Goal: Task Accomplishment & Management: Manage account settings

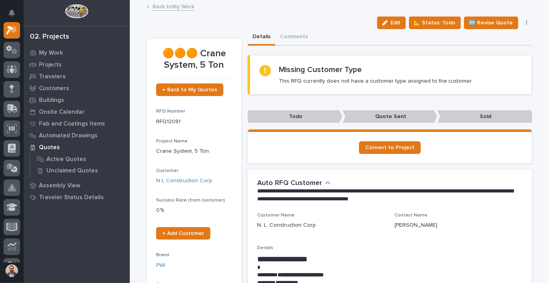
click at [168, 4] on link "Back to My Work" at bounding box center [174, 6] width 42 height 9
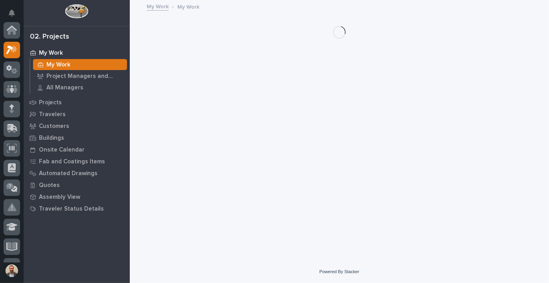
scroll to position [20, 0]
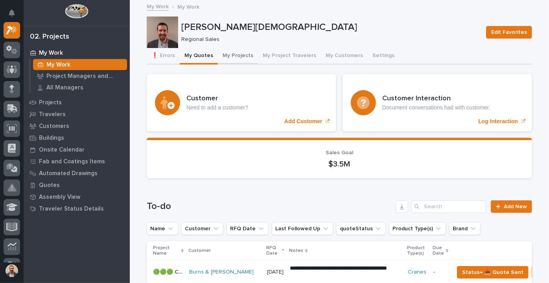
click at [233, 56] on button "My Projects" at bounding box center [238, 56] width 40 height 17
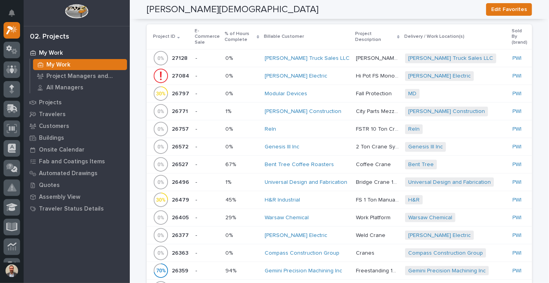
scroll to position [429, 0]
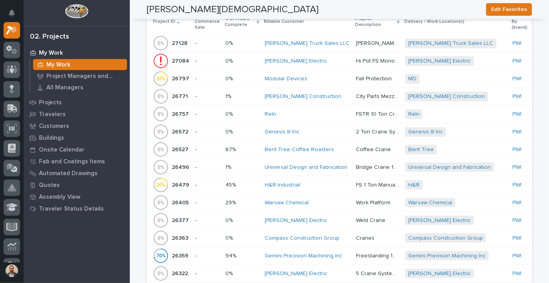
click at [318, 77] on div "Modular Devices" at bounding box center [307, 79] width 85 height 7
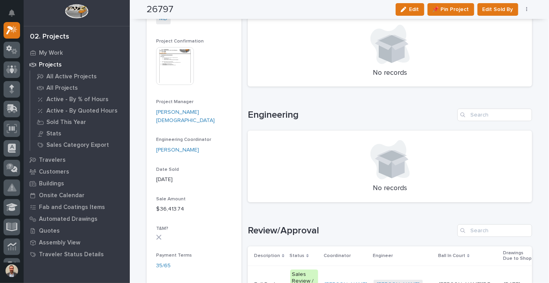
scroll to position [357, 0]
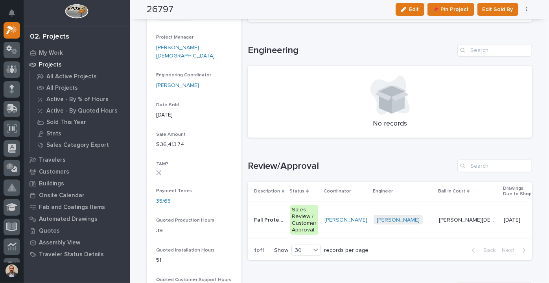
click at [439, 222] on p "[PERSON_NAME][DEMOGRAPHIC_DATA]" at bounding box center [469, 219] width 60 height 8
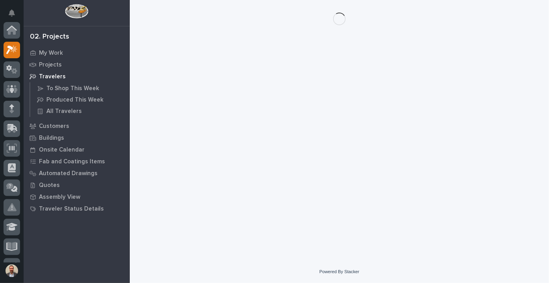
scroll to position [20, 0]
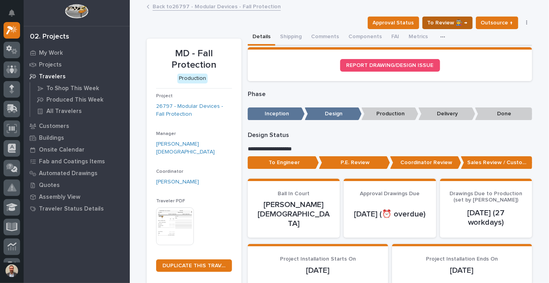
click at [458, 22] on span "To Review 👨‍🏭 →" at bounding box center [448, 22] width 40 height 9
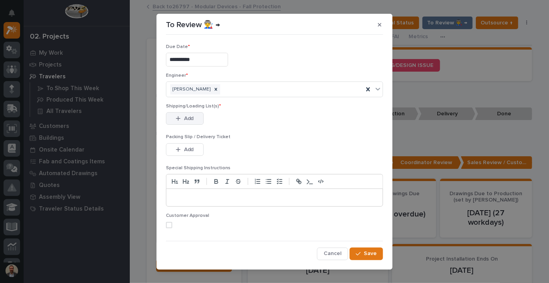
click at [192, 118] on button "Add" at bounding box center [185, 118] width 38 height 13
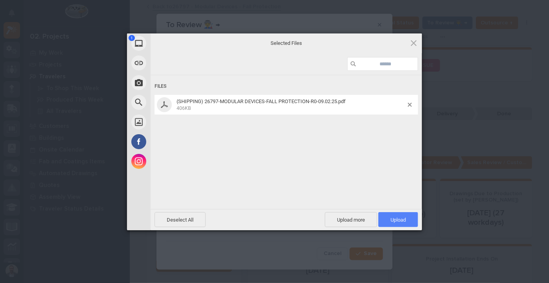
click at [389, 217] on span "Upload 1" at bounding box center [398, 219] width 40 height 15
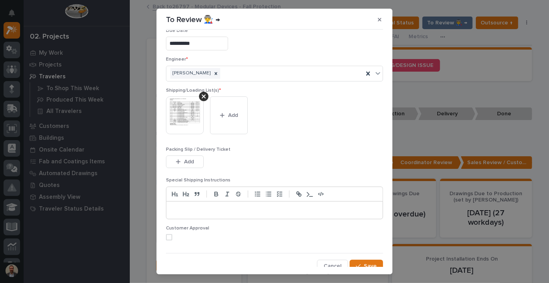
scroll to position [16, 0]
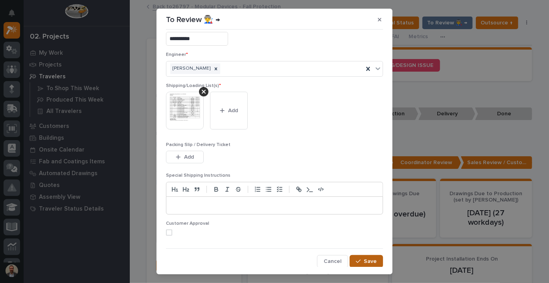
click at [370, 260] on span "Save" at bounding box center [370, 261] width 13 height 7
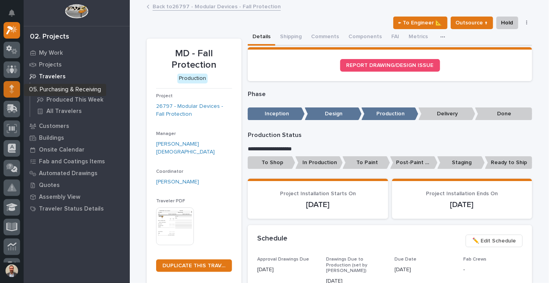
click at [10, 85] on icon at bounding box center [11, 89] width 5 height 9
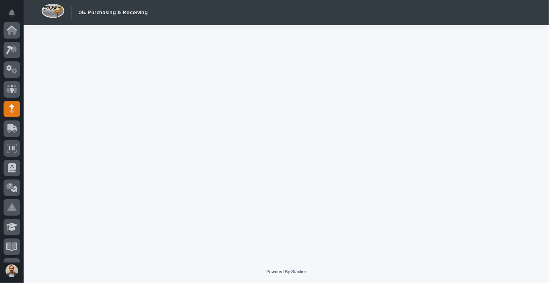
scroll to position [79, 0]
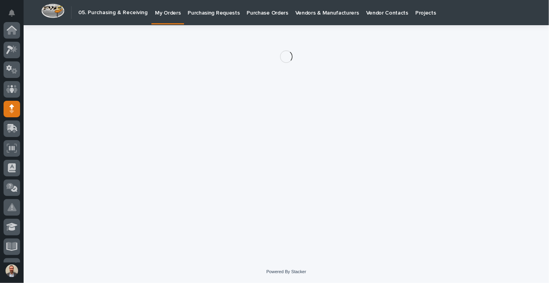
scroll to position [79, 0]
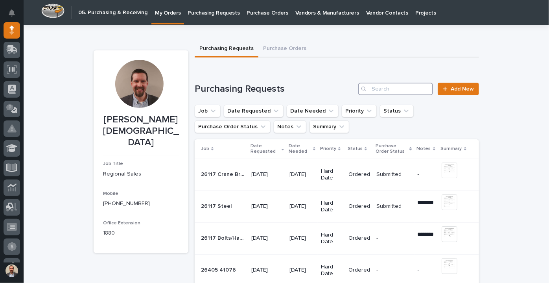
click at [409, 90] on input "Search" at bounding box center [395, 89] width 75 height 13
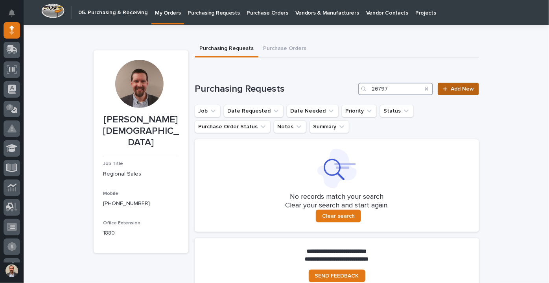
type input "26797"
click at [464, 91] on span "Add New" at bounding box center [462, 89] width 23 height 6
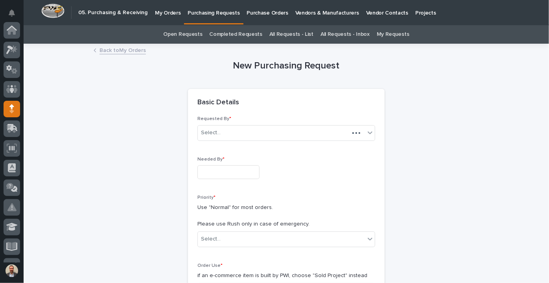
scroll to position [79, 0]
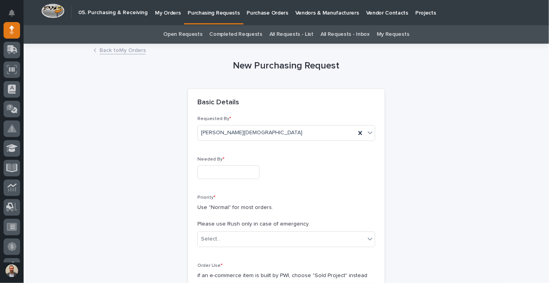
click at [256, 172] on input "text" at bounding box center [228, 172] width 62 height 14
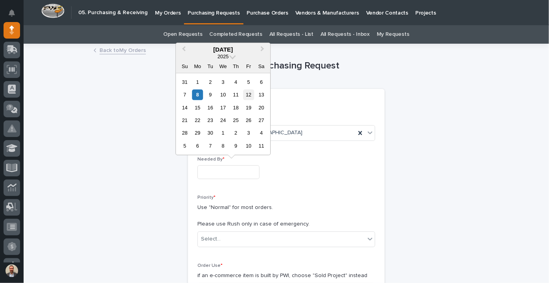
click at [249, 94] on div "12" at bounding box center [248, 94] width 11 height 11
type input "**********"
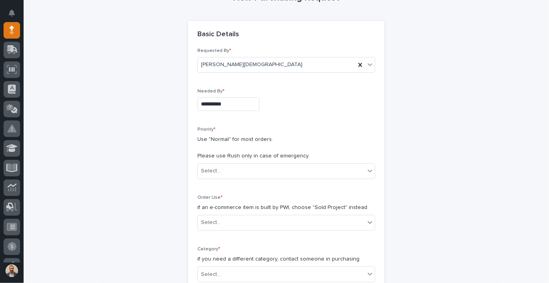
scroll to position [143, 0]
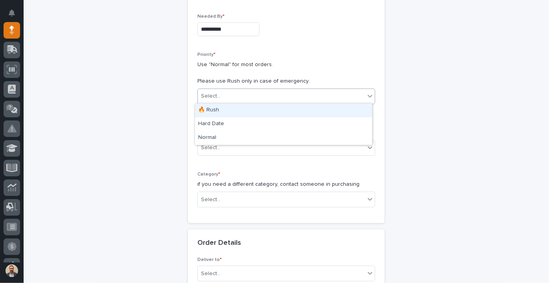
click at [251, 98] on div "Select..." at bounding box center [281, 96] width 167 height 13
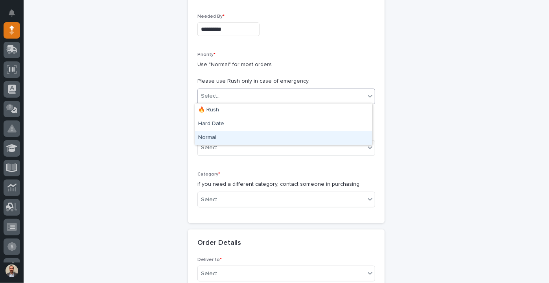
click at [239, 139] on div "Normal" at bounding box center [283, 138] width 177 height 14
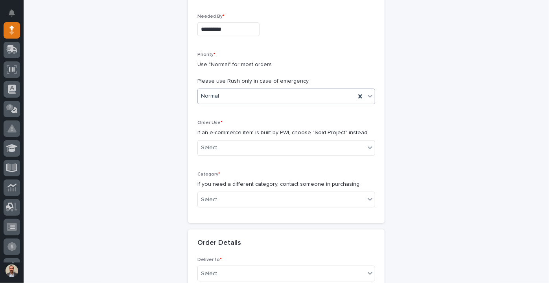
scroll to position [214, 0]
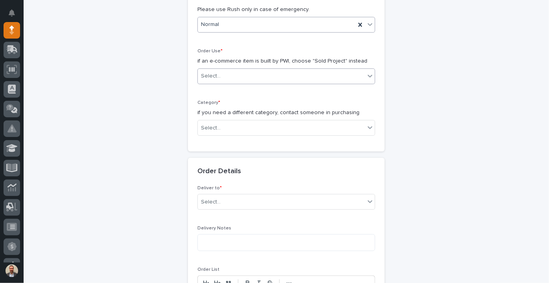
click at [248, 76] on div "Select..." at bounding box center [281, 76] width 167 height 13
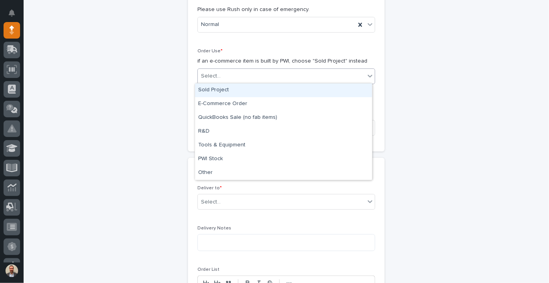
click at [249, 90] on div "Sold Project" at bounding box center [283, 90] width 177 height 14
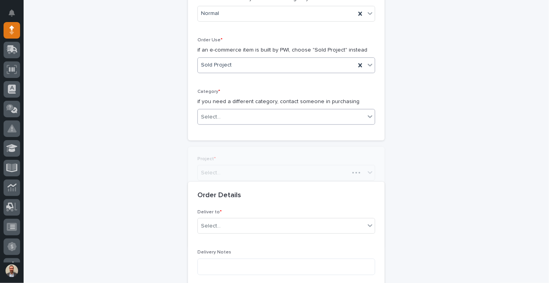
scroll to position [268, 0]
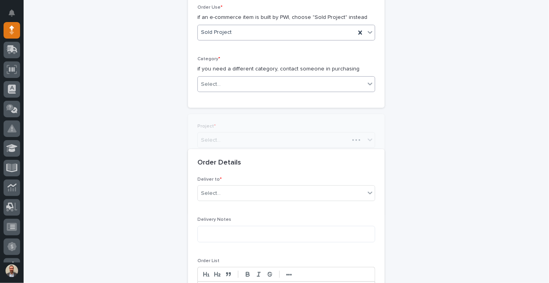
click at [257, 121] on div "**********" at bounding box center [286, 221] width 197 height 780
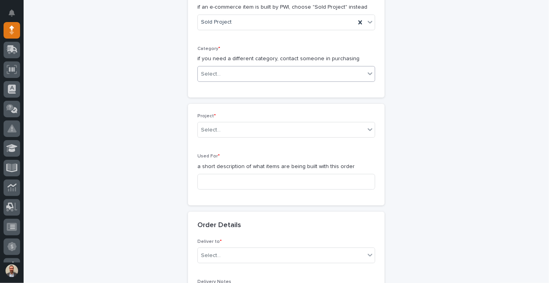
click at [260, 72] on div "Select..." at bounding box center [281, 74] width 167 height 13
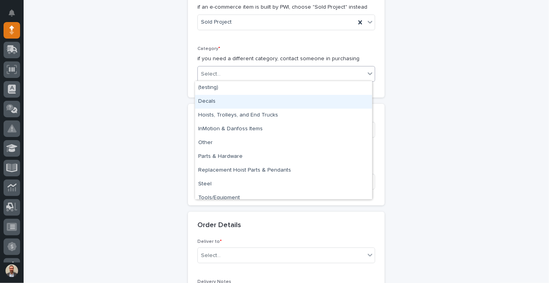
type input "*"
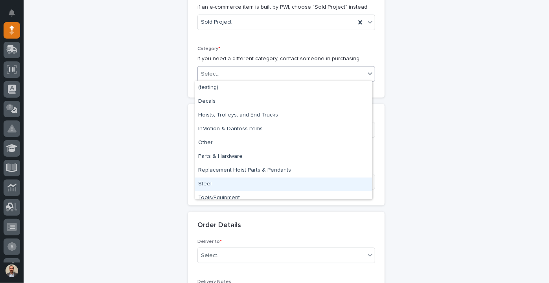
click at [282, 186] on div "Steel" at bounding box center [283, 184] width 177 height 14
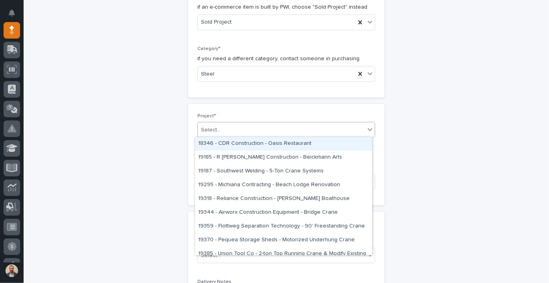
click at [286, 123] on div "Select..." at bounding box center [281, 129] width 167 height 13
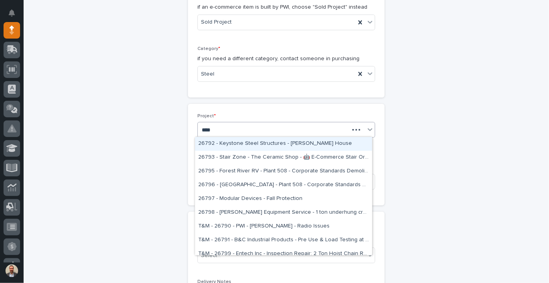
type input "*****"
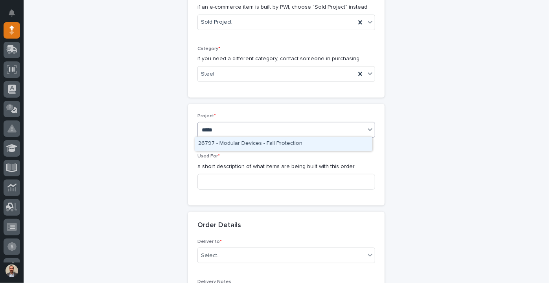
click at [295, 141] on div "26797 - Modular Devices - Fall Protection" at bounding box center [283, 144] width 177 height 14
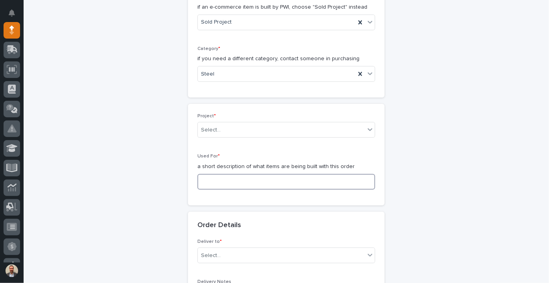
click at [291, 181] on input at bounding box center [286, 182] width 178 height 16
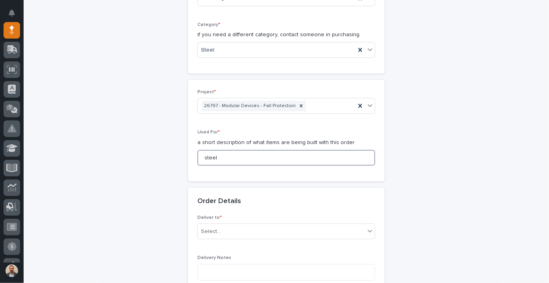
scroll to position [340, 0]
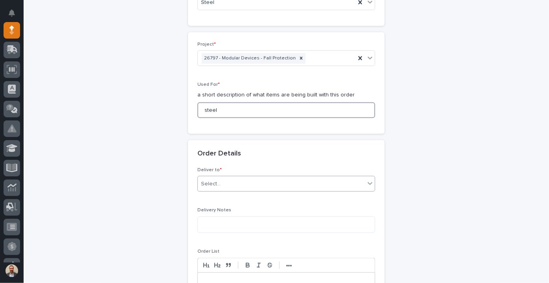
type input "steel"
click at [304, 183] on div "Select..." at bounding box center [281, 183] width 167 height 13
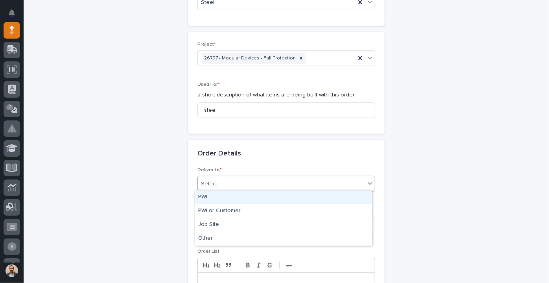
click at [293, 199] on div "PWI" at bounding box center [283, 197] width 177 height 14
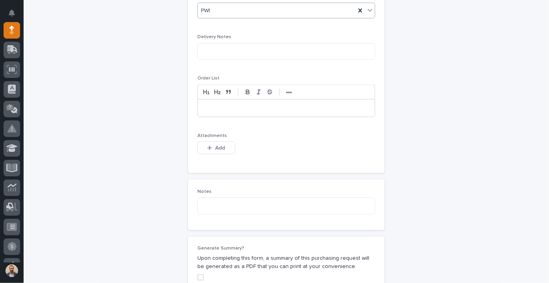
scroll to position [518, 0]
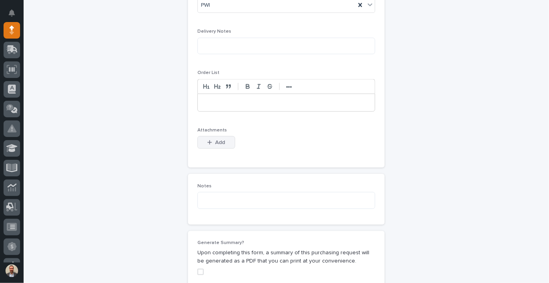
click at [220, 139] on span "Add" at bounding box center [221, 142] width 10 height 7
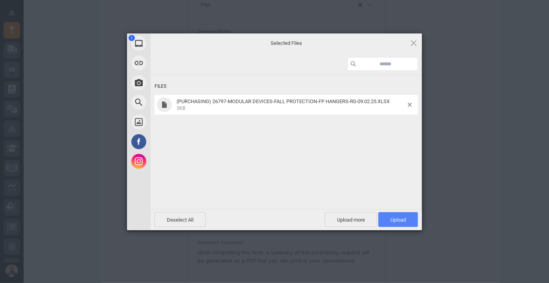
click at [398, 223] on span "Upload 1" at bounding box center [398, 219] width 40 height 15
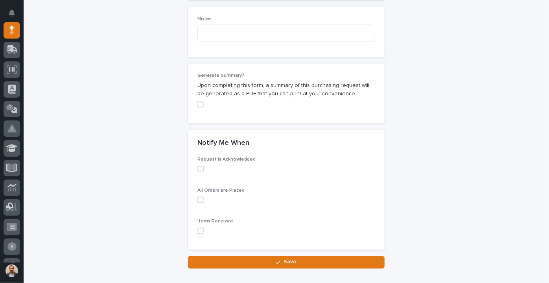
scroll to position [759, 0]
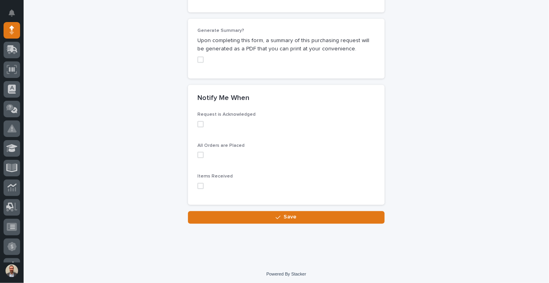
click at [315, 212] on button "Save" at bounding box center [286, 217] width 197 height 13
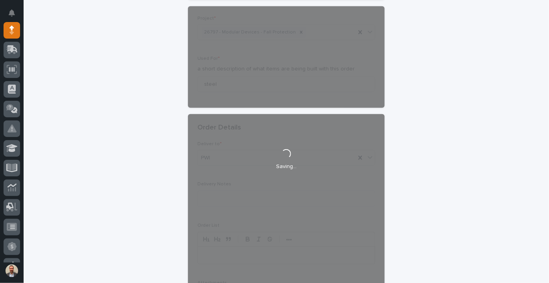
scroll to position [115, 0]
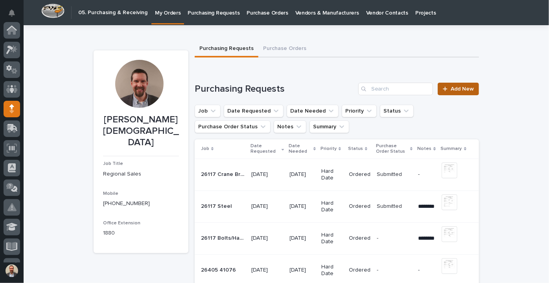
scroll to position [79, 0]
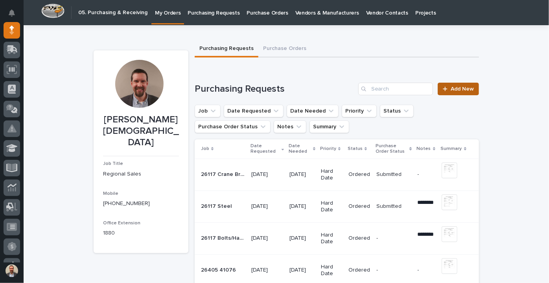
click at [461, 91] on span "Add New" at bounding box center [462, 89] width 23 height 6
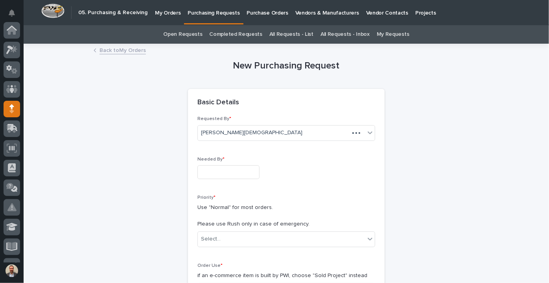
scroll to position [79, 0]
click at [246, 171] on input "text" at bounding box center [228, 172] width 62 height 14
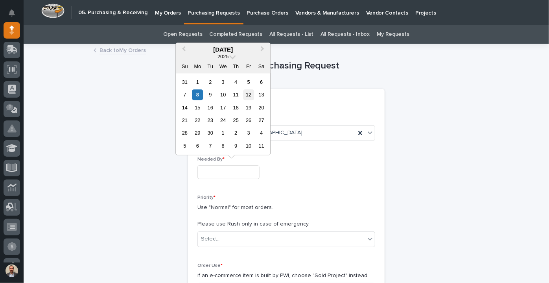
drag, startPoint x: 248, startPoint y: 97, endPoint x: 254, endPoint y: 100, distance: 6.3
click at [249, 97] on div "12" at bounding box center [248, 94] width 11 height 11
type input "**********"
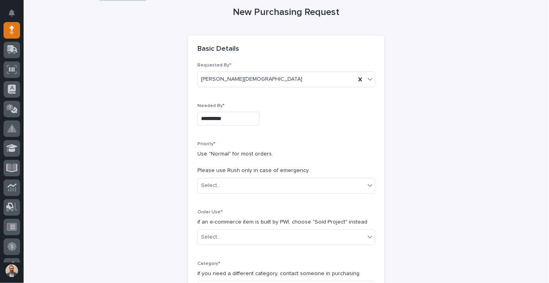
scroll to position [143, 0]
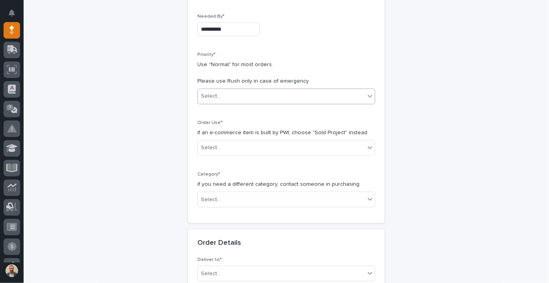
click at [275, 93] on div "Select..." at bounding box center [281, 96] width 167 height 13
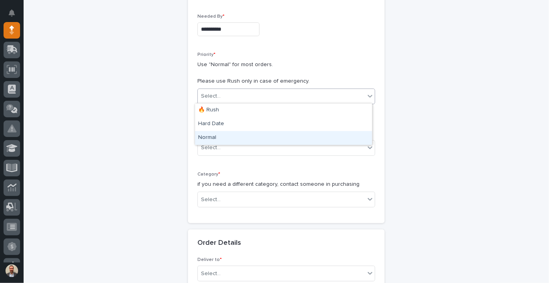
click at [267, 137] on div "Normal" at bounding box center [283, 138] width 177 height 14
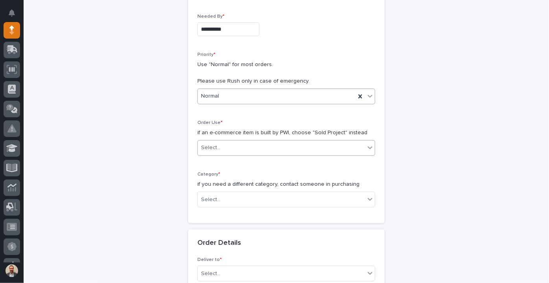
click at [273, 146] on div "Select..." at bounding box center [281, 147] width 167 height 13
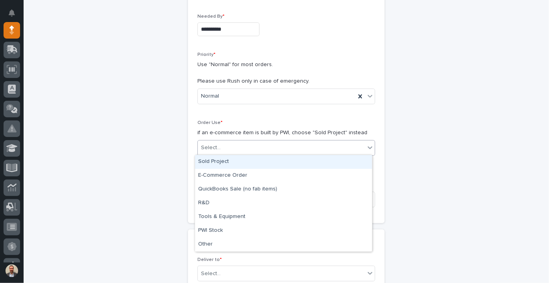
click at [267, 163] on div "Sold Project" at bounding box center [283, 162] width 177 height 14
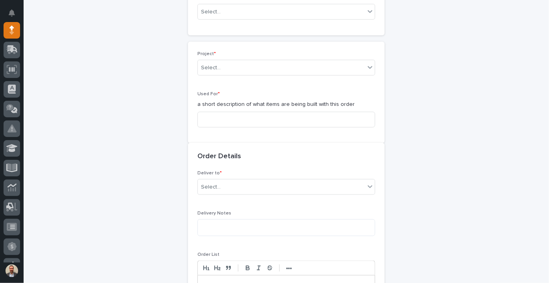
scroll to position [334, 0]
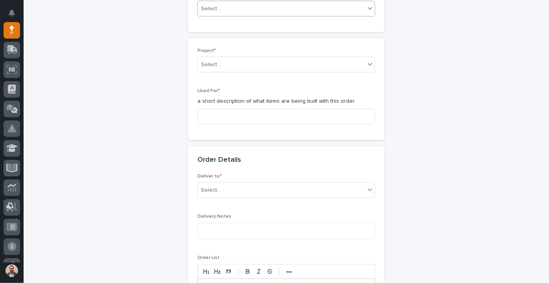
click at [295, 8] on div "Select..." at bounding box center [281, 8] width 167 height 13
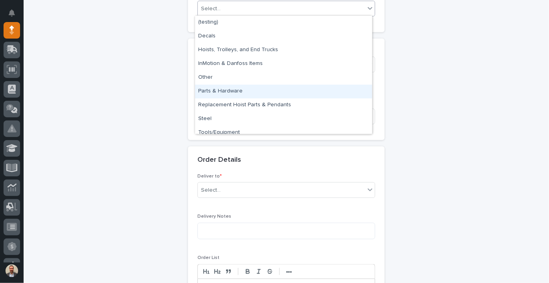
click at [275, 94] on div "Parts & Hardware" at bounding box center [283, 92] width 177 height 14
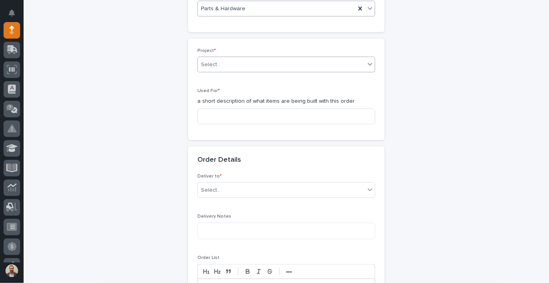
click at [275, 64] on div "Select..." at bounding box center [281, 64] width 167 height 13
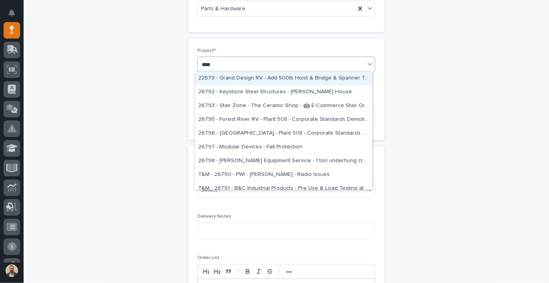
type input "*****"
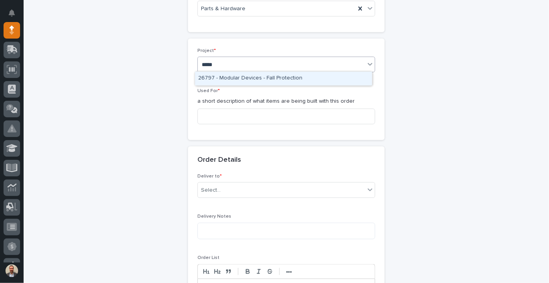
click at [271, 79] on div "26797 - Modular Devices - Fall Protection" at bounding box center [283, 79] width 177 height 14
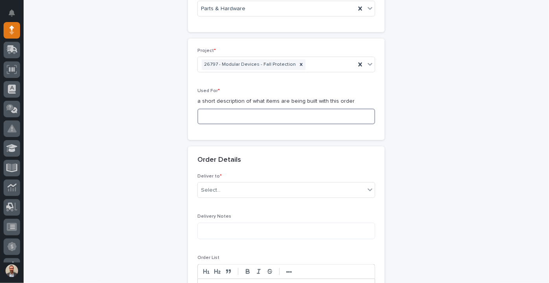
click at [264, 120] on input at bounding box center [286, 117] width 178 height 16
type input "hardware"
click at [249, 192] on div "Select..." at bounding box center [281, 190] width 167 height 13
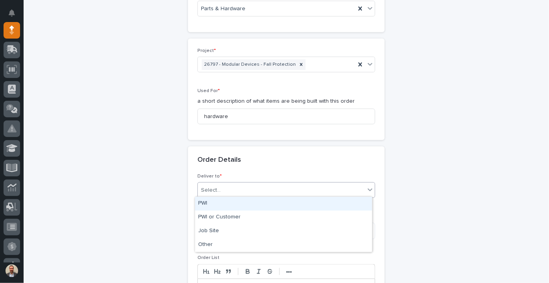
click at [238, 206] on div "PWI" at bounding box center [283, 204] width 177 height 14
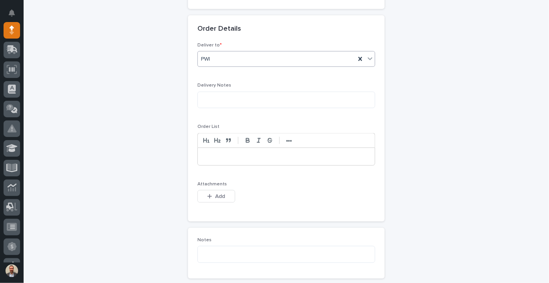
scroll to position [512, 0]
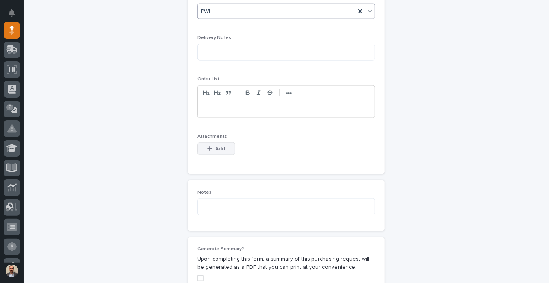
click at [220, 146] on span "Add" at bounding box center [221, 148] width 10 height 7
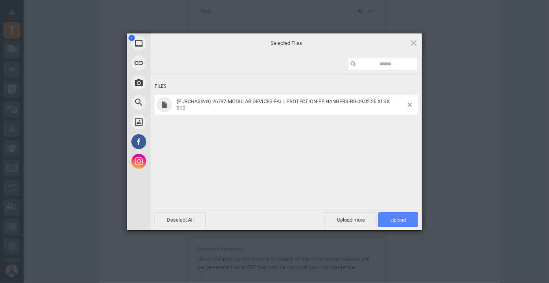
click at [400, 225] on span "Upload 1" at bounding box center [398, 219] width 40 height 15
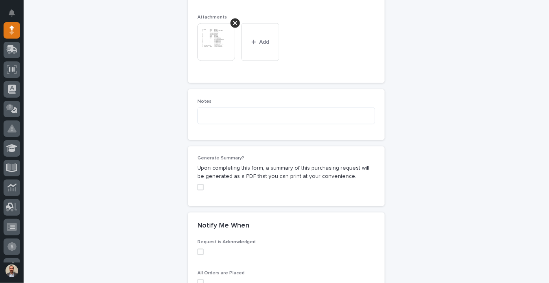
scroll to position [741, 0]
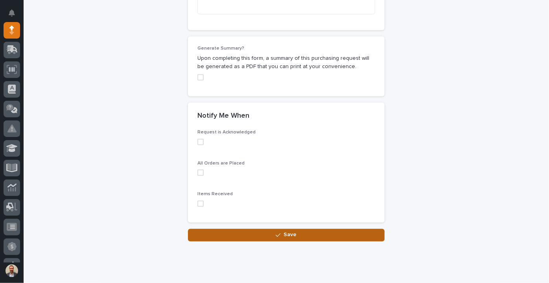
click at [273, 234] on button "Save" at bounding box center [286, 235] width 197 height 13
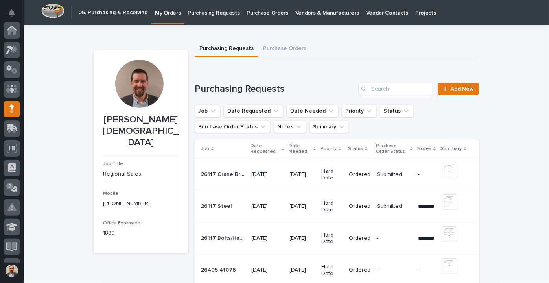
scroll to position [79, 0]
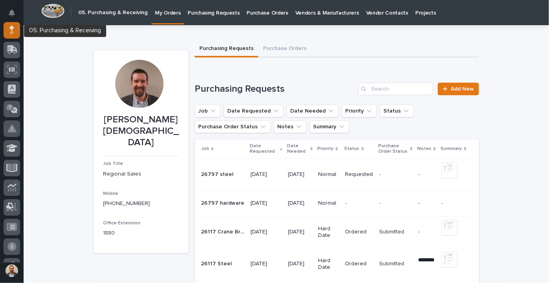
click at [17, 27] on div at bounding box center [12, 30] width 17 height 17
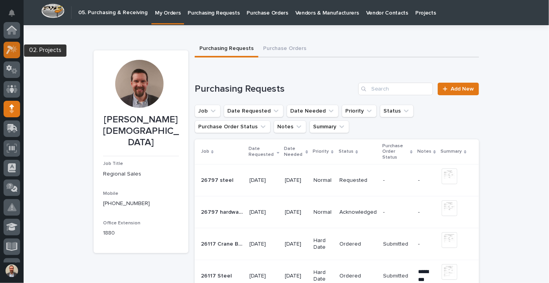
click at [17, 50] on icon at bounding box center [11, 49] width 11 height 9
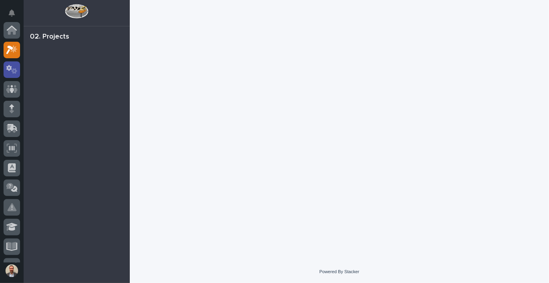
scroll to position [20, 0]
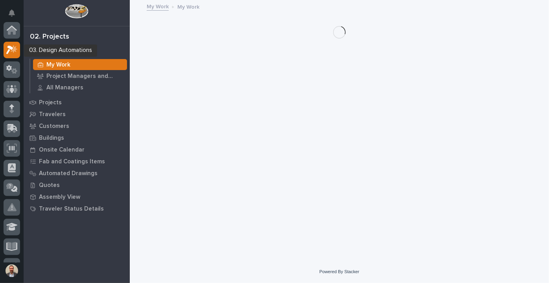
scroll to position [20, 0]
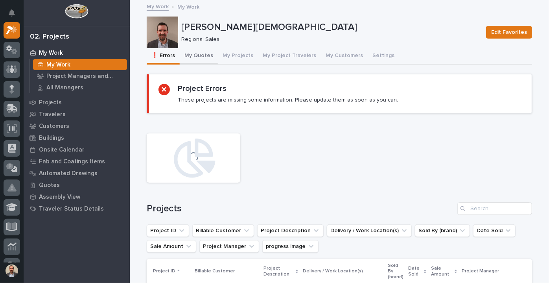
click at [194, 54] on button "My Quotes" at bounding box center [199, 56] width 38 height 17
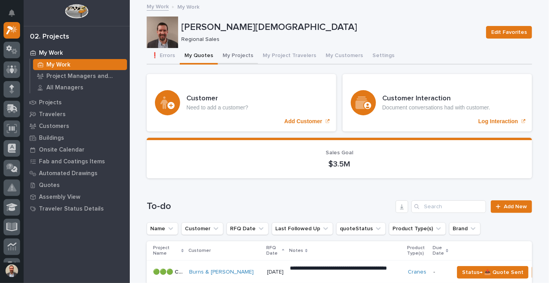
click at [232, 50] on button "My Projects" at bounding box center [238, 56] width 40 height 17
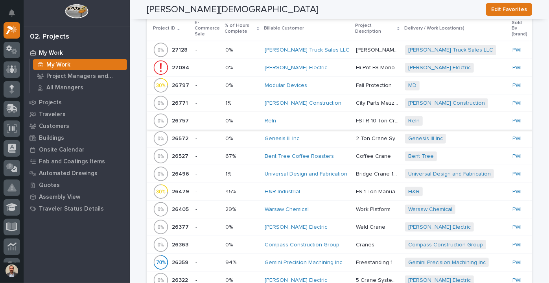
scroll to position [429, 0]
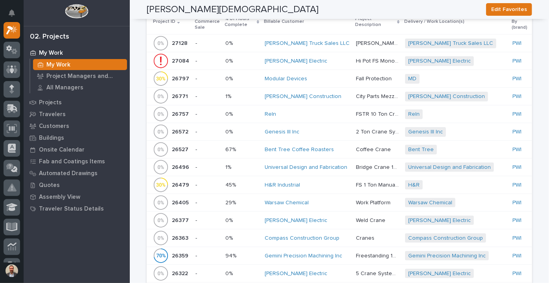
click at [356, 164] on p "Bridge Crane 10 Ton" at bounding box center [378, 166] width 44 height 8
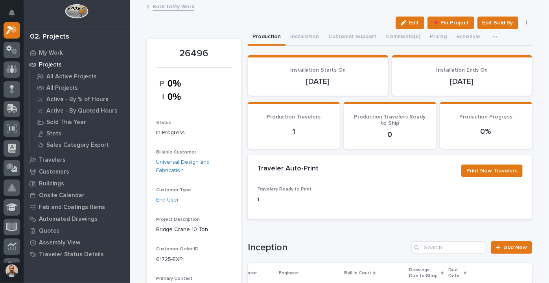
click at [172, 7] on link "Back to My Work" at bounding box center [174, 6] width 42 height 9
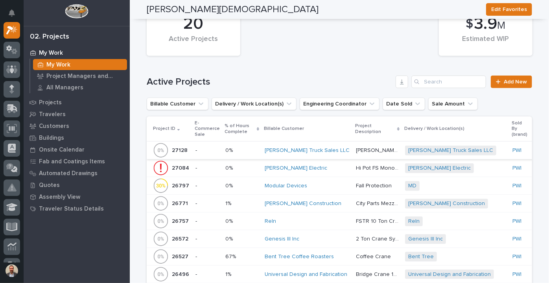
scroll to position [393, 0]
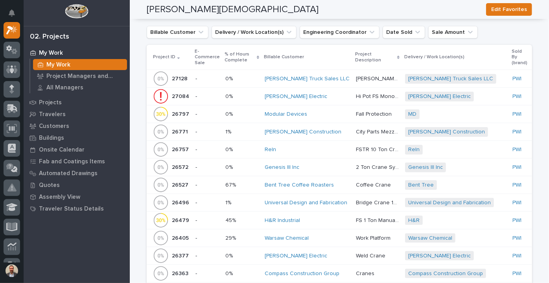
click at [334, 184] on div "Bent Tree Coffee Roasters" at bounding box center [307, 185] width 85 height 7
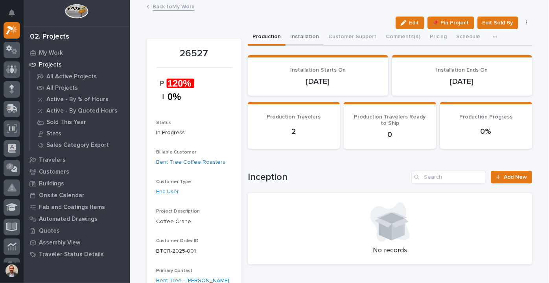
click at [306, 39] on button "Installation" at bounding box center [305, 37] width 38 height 17
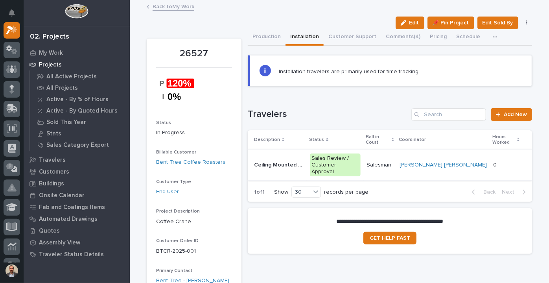
scroll to position [35, 0]
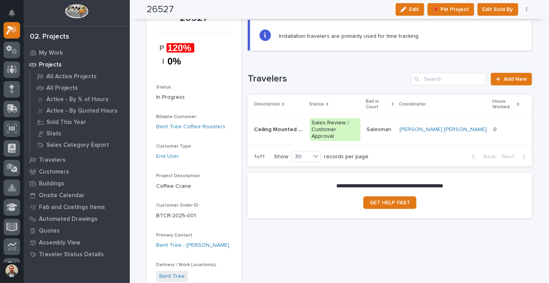
click at [394, 126] on p "Salesman" at bounding box center [380, 129] width 27 height 7
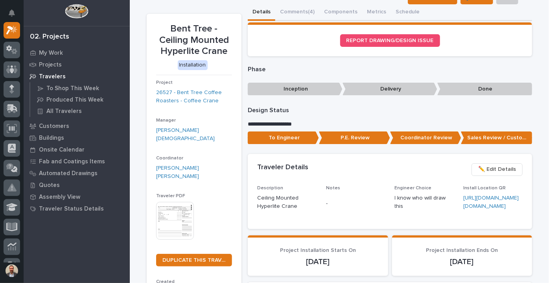
scroll to position [35, 0]
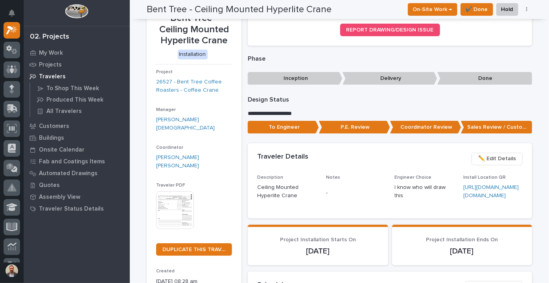
click at [167, 191] on img at bounding box center [175, 210] width 38 height 38
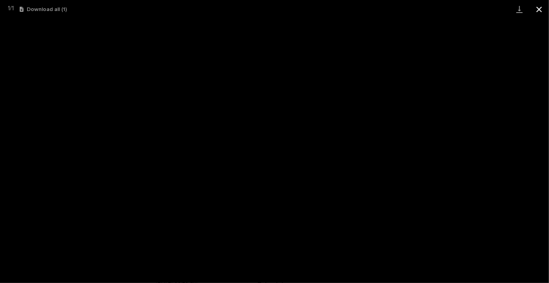
click at [541, 7] on button "Close gallery" at bounding box center [539, 9] width 20 height 18
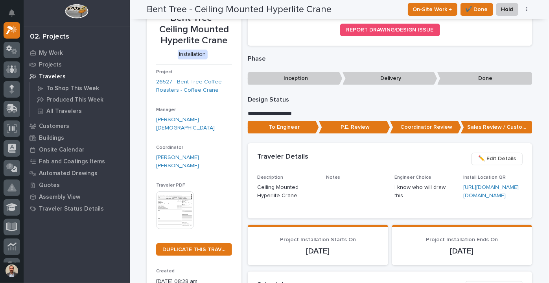
scroll to position [0, 0]
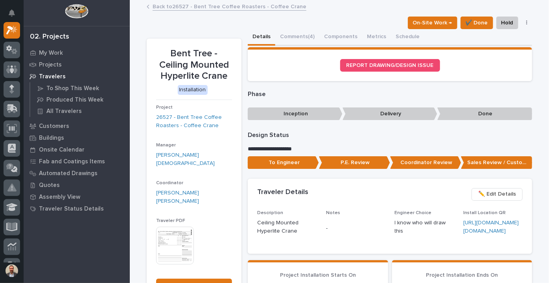
click at [157, 6] on link "Back to 26527 - Bent Tree Coffee Roasters - Coffee Crane" at bounding box center [230, 6] width 154 height 9
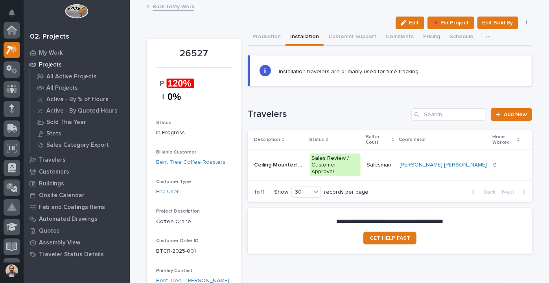
scroll to position [20, 0]
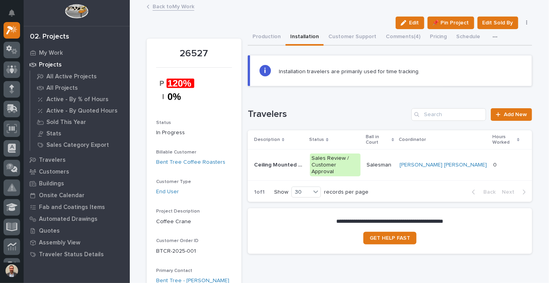
click at [493, 38] on div "button" at bounding box center [497, 37] width 8 height 6
click at [469, 57] on button "Hours" at bounding box center [468, 58] width 52 height 13
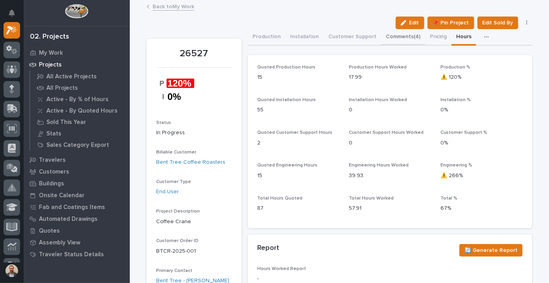
click at [396, 35] on button "Comments (4)" at bounding box center [403, 37] width 44 height 17
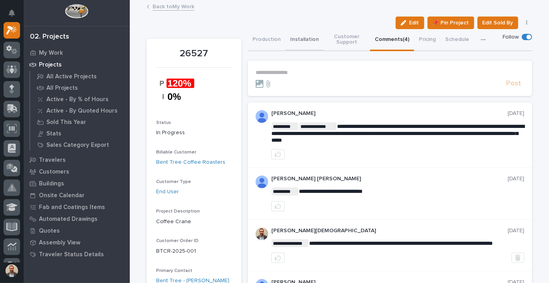
click at [267, 42] on button "Production" at bounding box center [267, 40] width 38 height 22
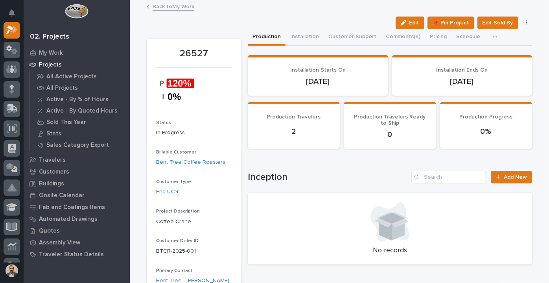
click at [153, 4] on link "Back to My Work" at bounding box center [174, 6] width 42 height 9
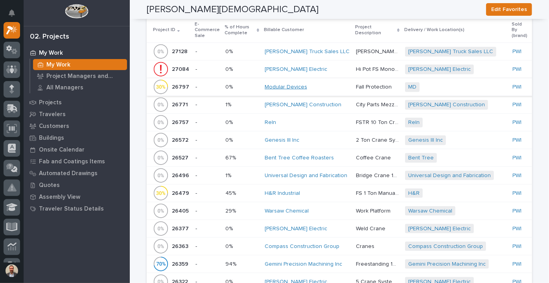
scroll to position [429, 0]
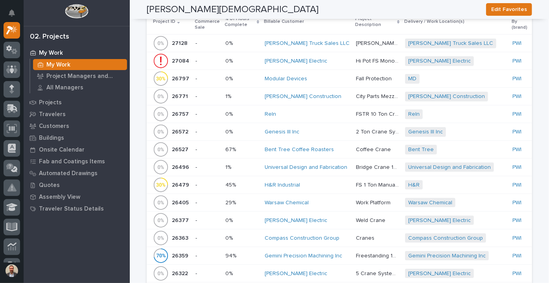
click at [322, 77] on div "Modular Devices" at bounding box center [307, 79] width 85 height 7
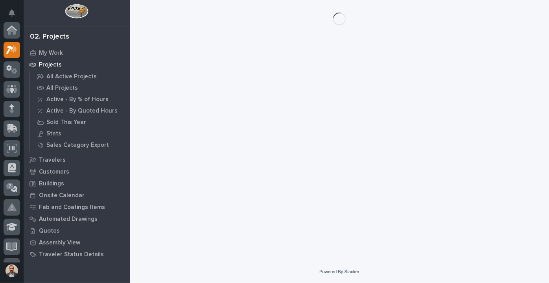
scroll to position [20, 0]
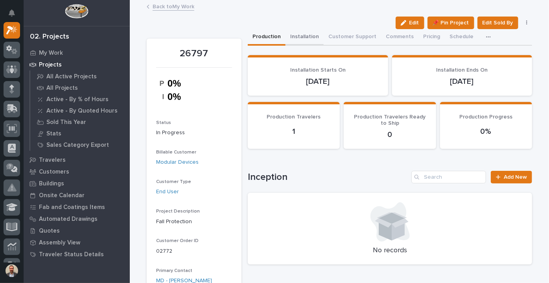
click at [306, 38] on button "Installation" at bounding box center [305, 37] width 38 height 17
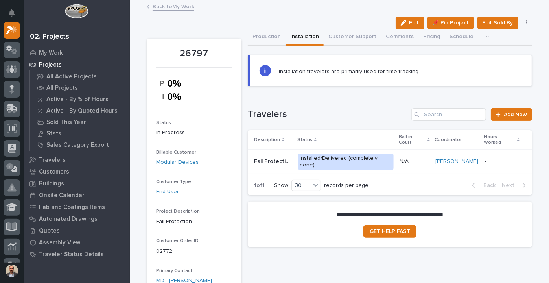
click at [424, 158] on p "N/A" at bounding box center [414, 161] width 29 height 7
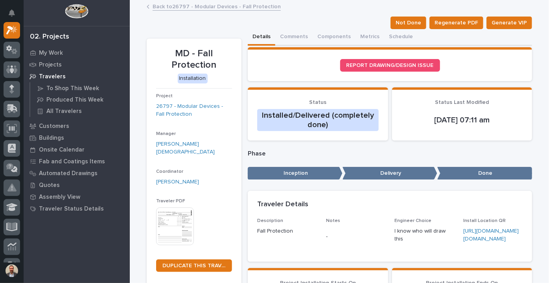
click at [189, 9] on link "Back to 26797 - Modular Devices - Fall Protection" at bounding box center [217, 6] width 128 height 9
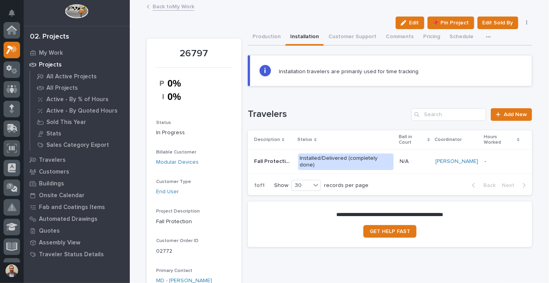
scroll to position [20, 0]
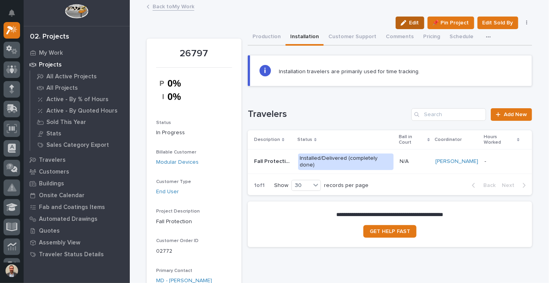
click at [405, 17] on button "Edit" at bounding box center [410, 23] width 29 height 13
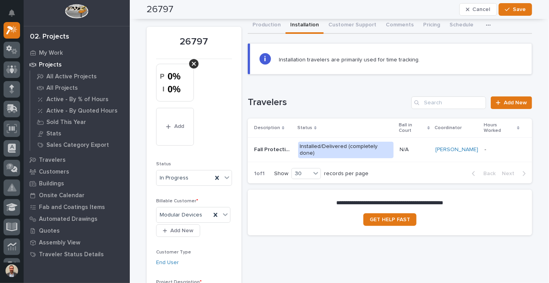
scroll to position [0, 0]
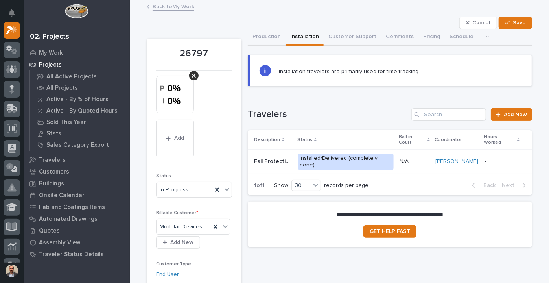
click at [348, 93] on div "Loading... Saving… Travelers Add New Description Status Ball in Court Coordinat…" at bounding box center [390, 146] width 284 height 109
click at [469, 18] on button "Cancel" at bounding box center [478, 23] width 38 height 13
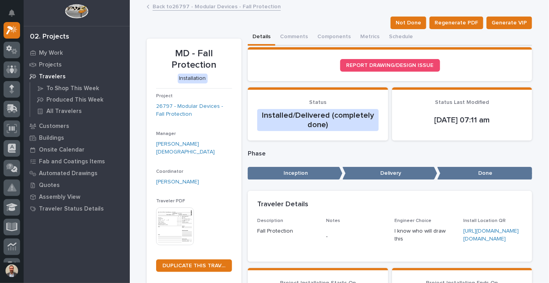
click at [190, 7] on link "Back to 26797 - Modular Devices - Fall Protection" at bounding box center [217, 6] width 128 height 9
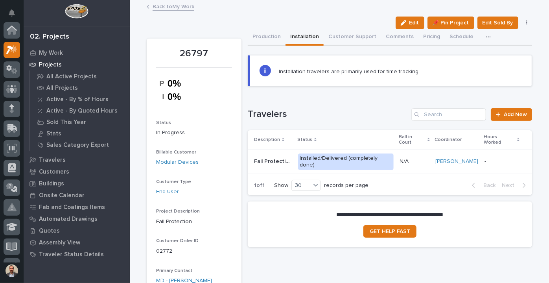
scroll to position [20, 0]
click at [253, 40] on button "Production" at bounding box center [267, 37] width 38 height 17
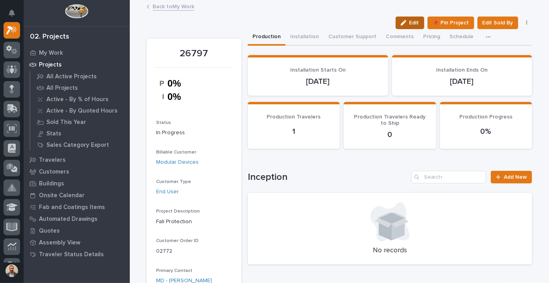
click at [409, 26] on button "Edit" at bounding box center [410, 23] width 29 height 13
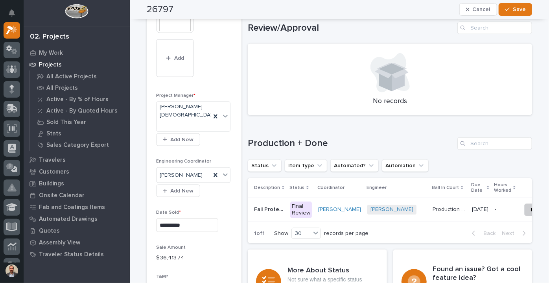
scroll to position [572, 0]
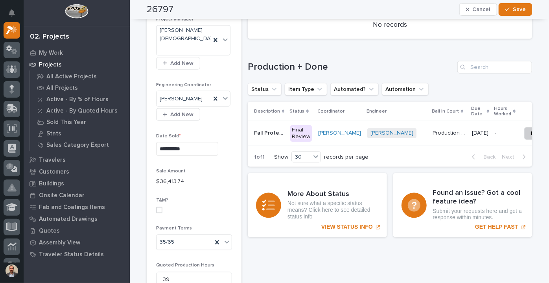
click at [433, 128] on p "Production Manager" at bounding box center [450, 132] width 35 height 8
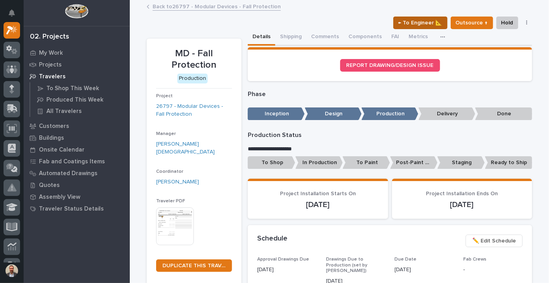
click at [406, 24] on span "← To Engineer 📐" at bounding box center [420, 22] width 44 height 9
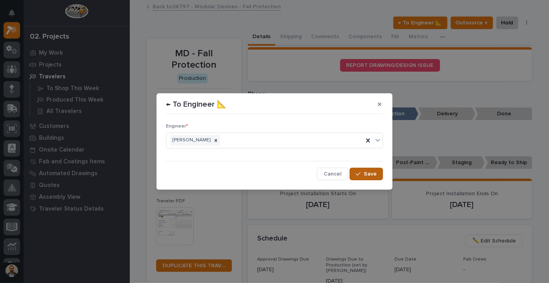
click at [371, 173] on span "Save" at bounding box center [370, 173] width 13 height 7
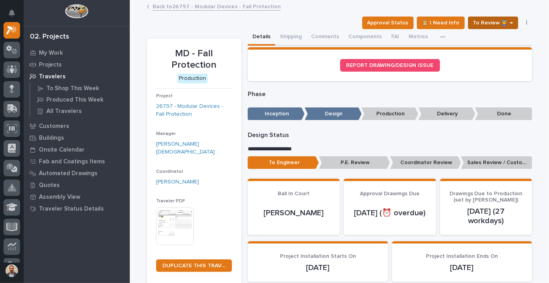
click at [494, 20] on span "To Review 👨‍🏭 →" at bounding box center [493, 22] width 40 height 9
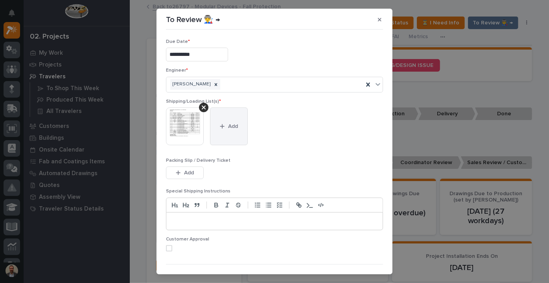
click at [236, 136] on button "Add" at bounding box center [229, 126] width 38 height 38
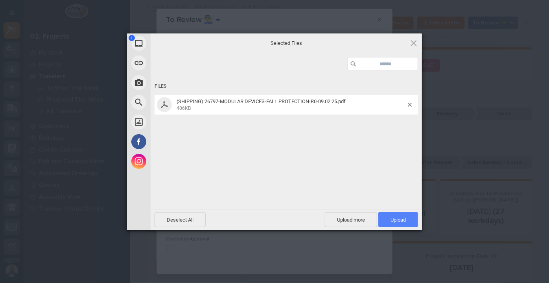
click at [406, 223] on span "Upload 1" at bounding box center [398, 219] width 40 height 15
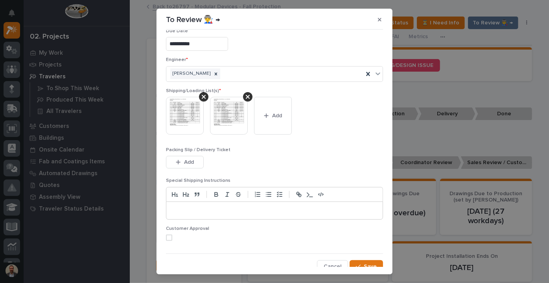
scroll to position [16, 0]
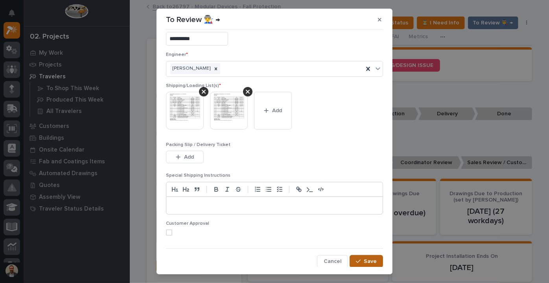
click at [364, 262] on span "Save" at bounding box center [370, 261] width 13 height 7
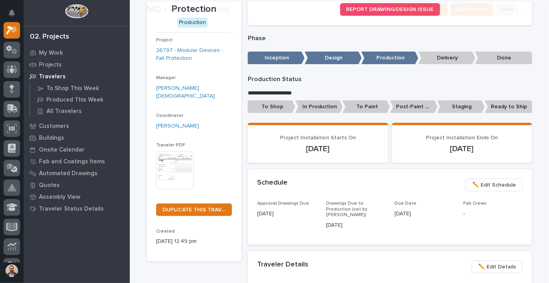
scroll to position [107, 0]
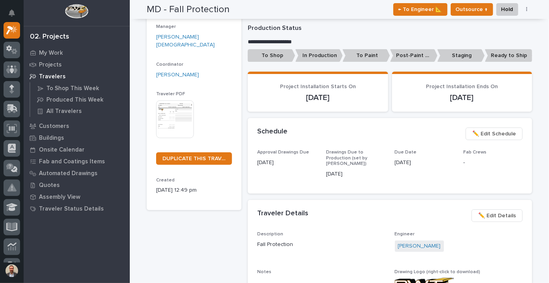
click at [500, 138] on button "✏️ Edit Schedule" at bounding box center [494, 133] width 57 height 13
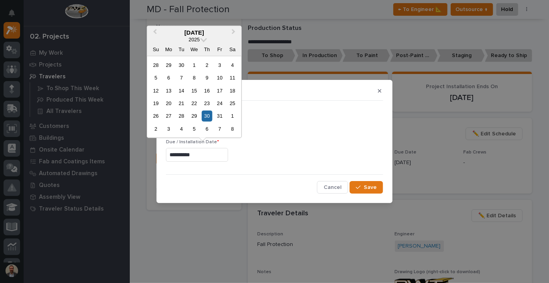
click at [227, 151] on input "**********" at bounding box center [197, 155] width 62 height 14
click at [169, 76] on div "6" at bounding box center [168, 77] width 11 height 11
type input "**********"
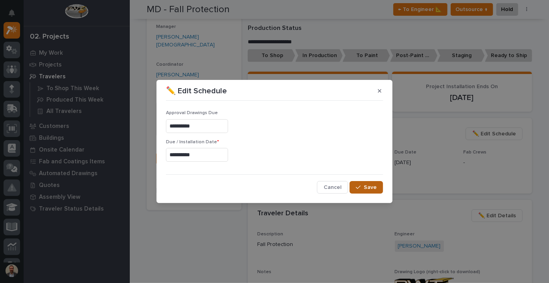
click at [371, 187] on span "Save" at bounding box center [370, 187] width 13 height 7
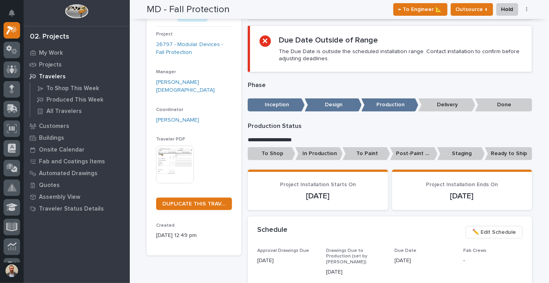
scroll to position [0, 0]
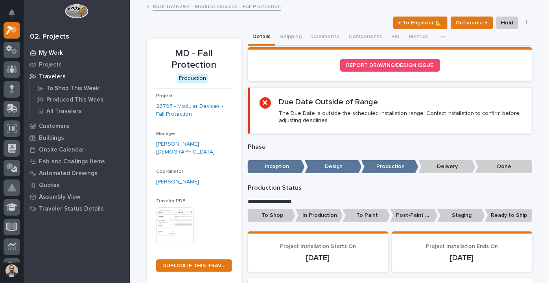
click at [49, 51] on p "My Work" at bounding box center [51, 53] width 24 height 7
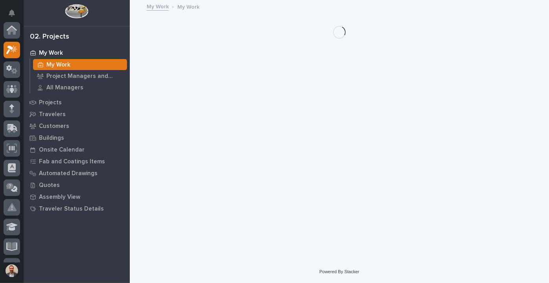
scroll to position [20, 0]
